Goal: Check status

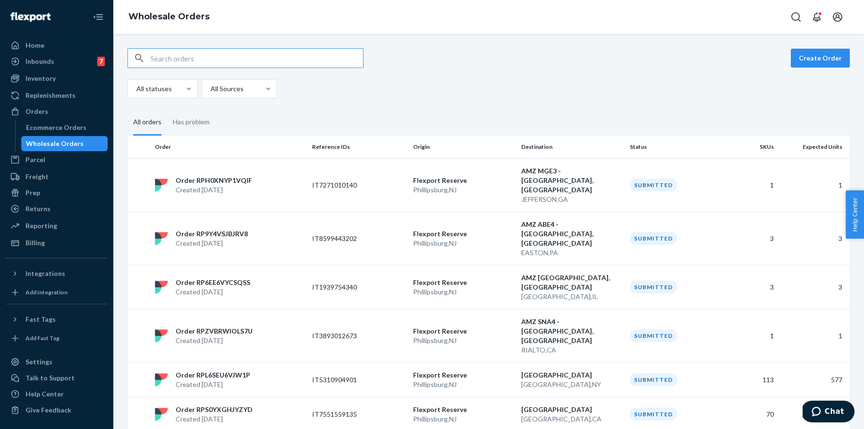
click at [217, 57] on input "text" at bounding box center [257, 58] width 213 height 19
paste input "IT7965123840"
type input "IT7965123840"
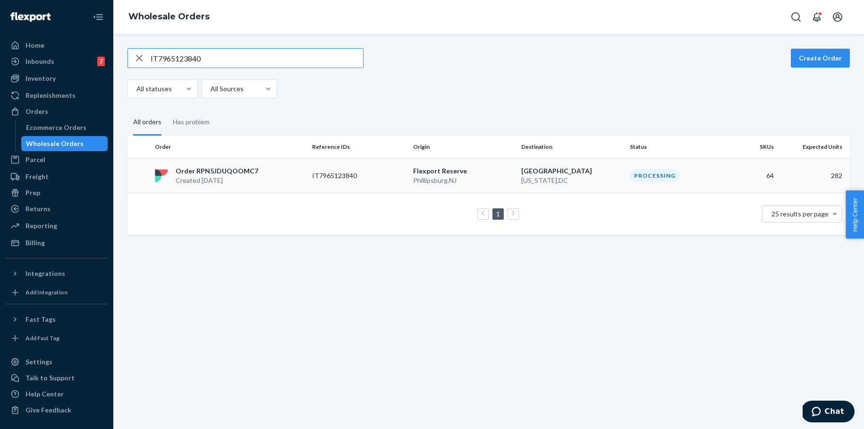
type input "IT7965123840"
click at [230, 171] on p "Order RPN5JDUQOOMC7" at bounding box center [217, 170] width 83 height 9
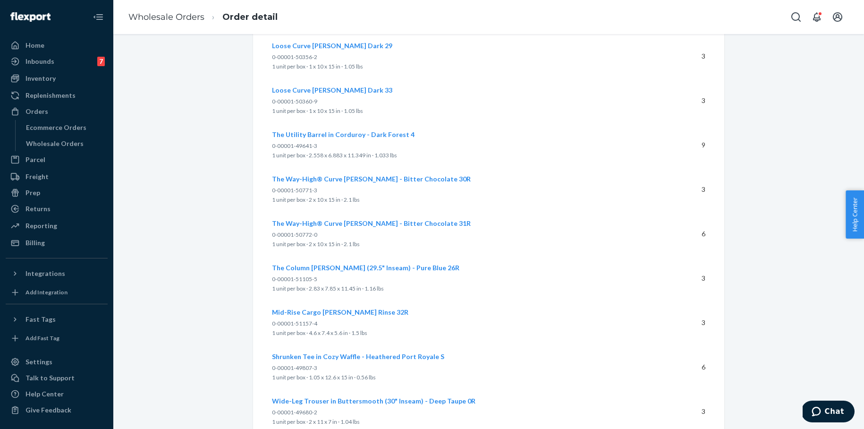
scroll to position [2813, 0]
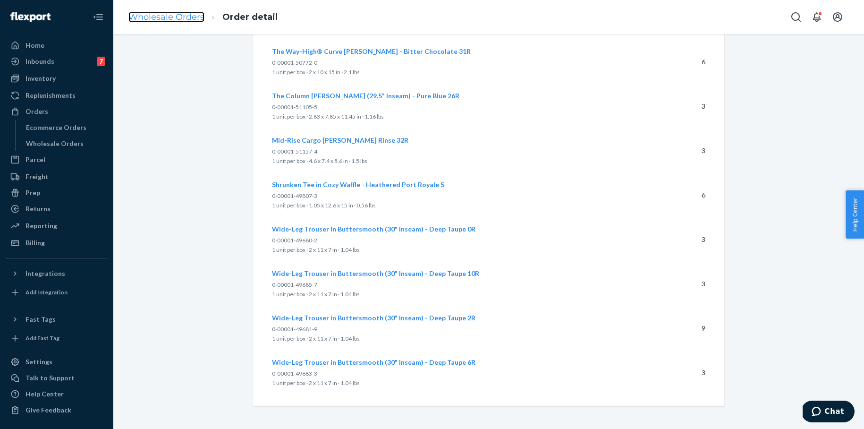
click at [188, 19] on link "Wholesale Orders" at bounding box center [166, 17] width 76 height 10
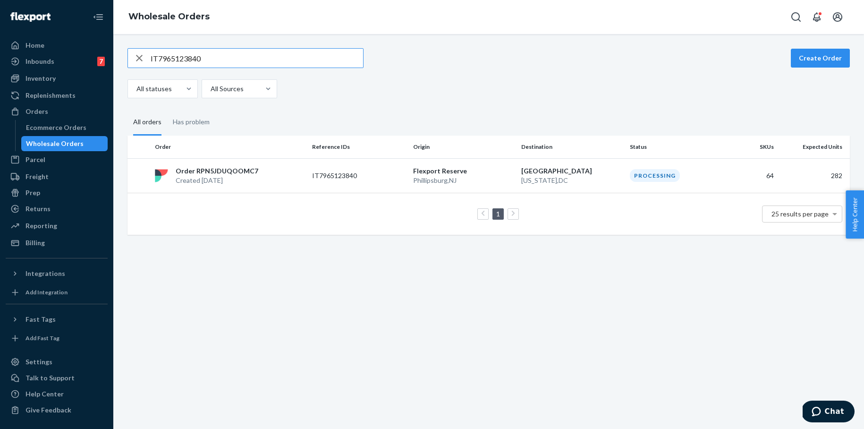
drag, startPoint x: 191, startPoint y: 60, endPoint x: 130, endPoint y: 58, distance: 61.0
click at [130, 58] on div "IT7965123840" at bounding box center [245, 58] width 235 height 19
type input "IT3595927240"
click at [568, 179] on p "WASHINGTON , DC" at bounding box center [571, 180] width 101 height 9
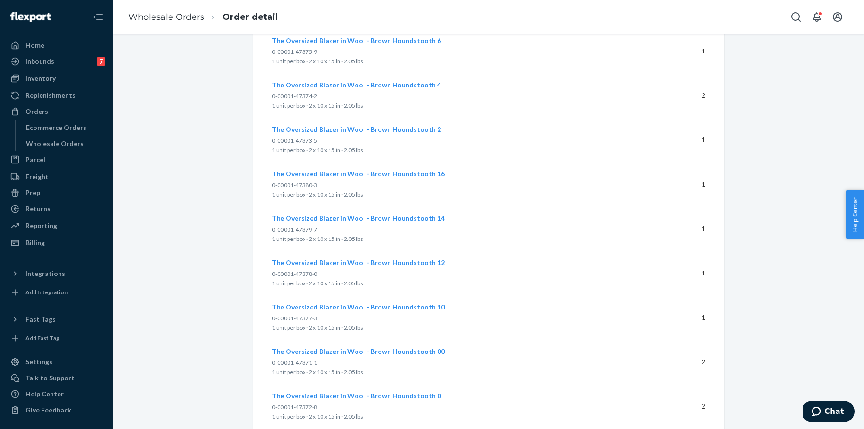
scroll to position [860, 0]
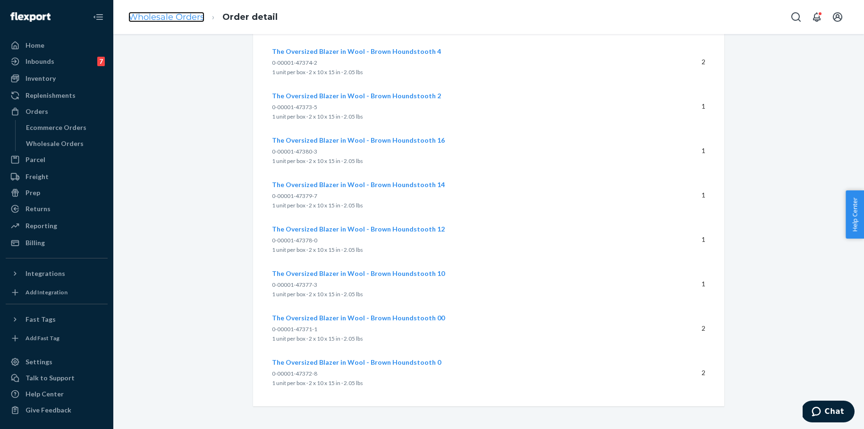
click at [164, 18] on link "Wholesale Orders" at bounding box center [166, 17] width 76 height 10
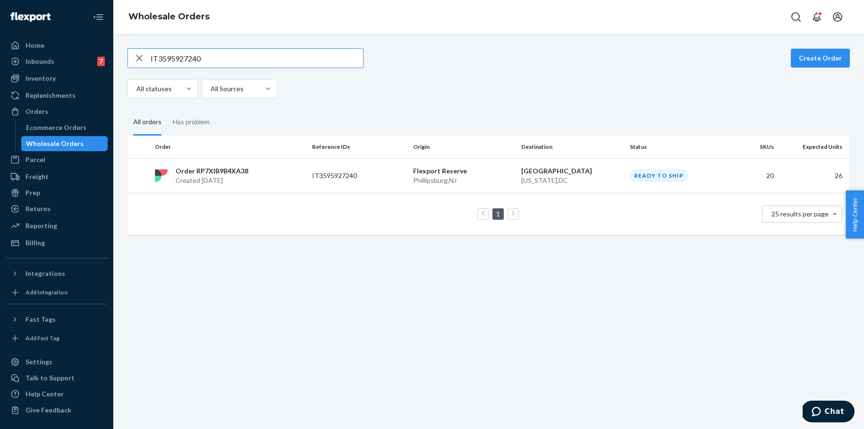
drag, startPoint x: 163, startPoint y: 58, endPoint x: 121, endPoint y: 57, distance: 42.5
click at [121, 57] on div "IT3595927240 Create Order All statuses All Sources All orders Has problem Order…" at bounding box center [488, 141] width 737 height 187
type input "IT7198877815"
click at [388, 176] on div "IT7198877815" at bounding box center [359, 175] width 94 height 9
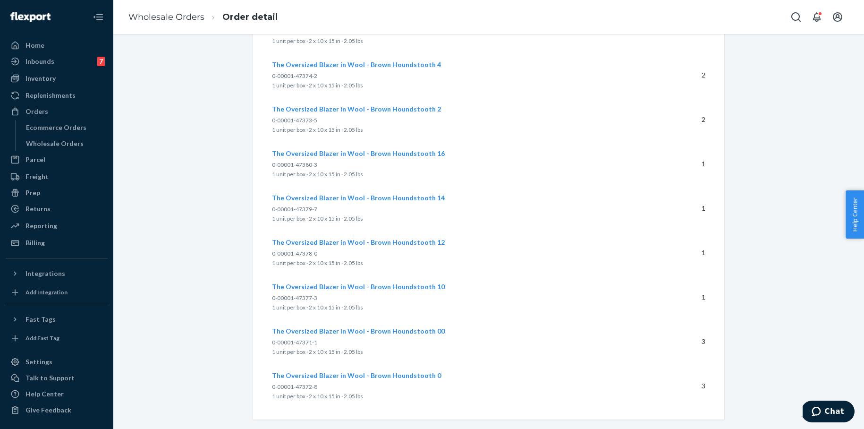
scroll to position [860, 0]
